Goal: Transaction & Acquisition: Purchase product/service

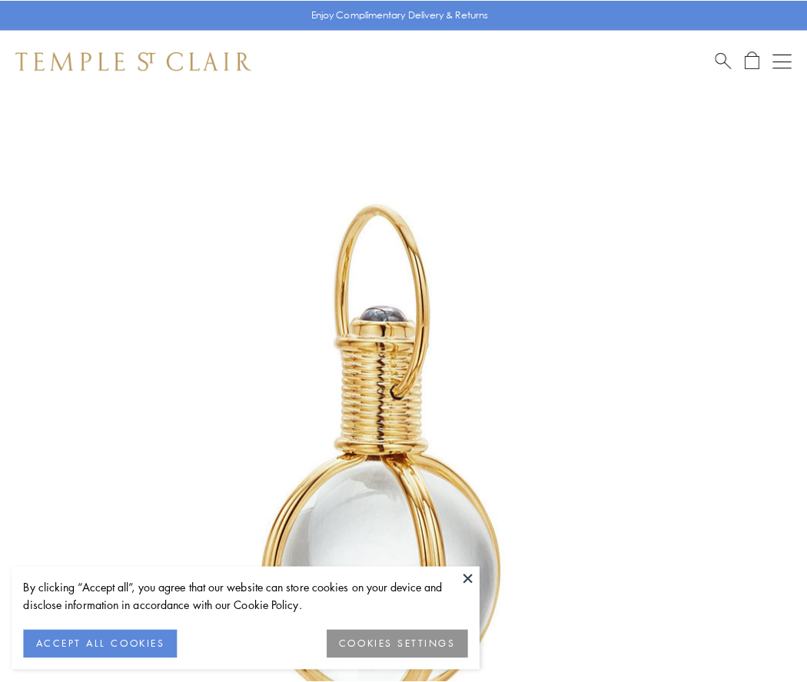
scroll to position [401, 0]
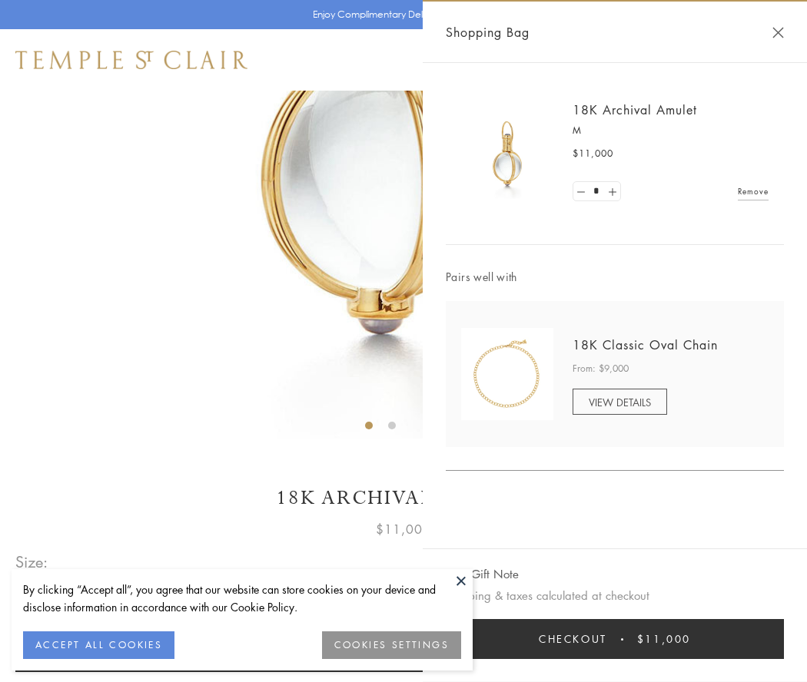
click at [615, 639] on button "Checkout $11,000" at bounding box center [615, 639] width 338 height 40
